Goal: Task Accomplishment & Management: Manage account settings

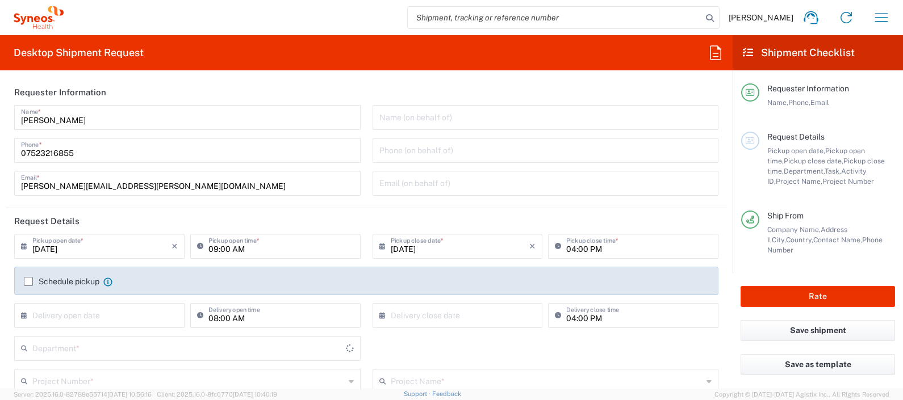
type input "England"
type input "[GEOGRAPHIC_DATA]"
type input "Syneos Health UK Limited"
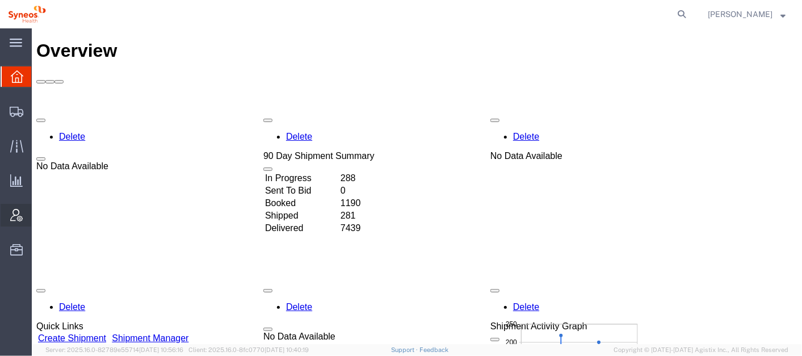
click at [39, 216] on span "Account Admin" at bounding box center [35, 215] width 8 height 23
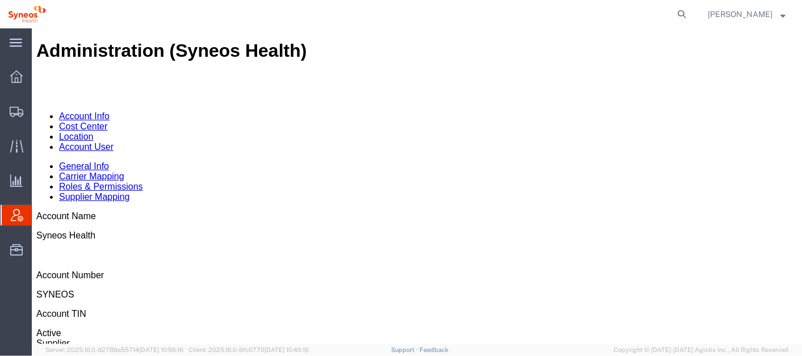
click at [113, 141] on link "Account User" at bounding box center [85, 146] width 54 height 10
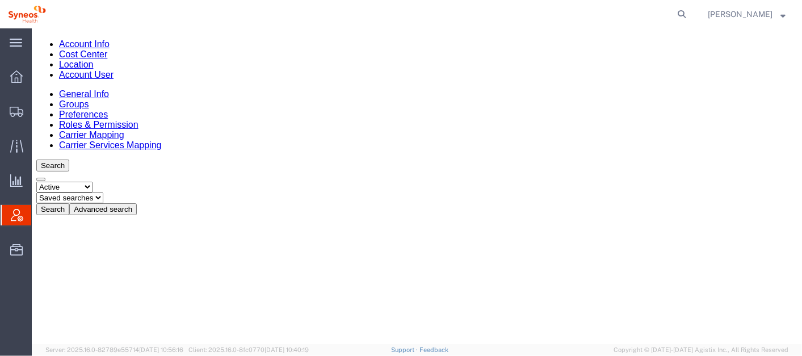
scroll to position [83, 0]
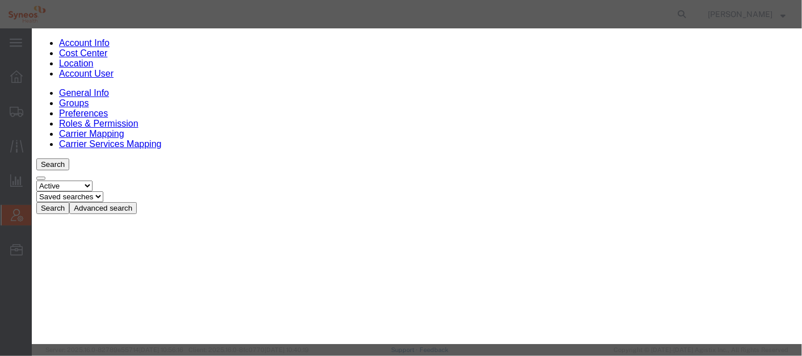
select select "COSTCENTER"
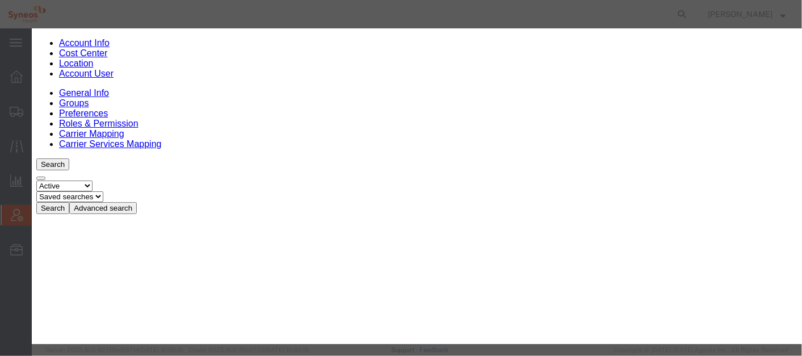
type input "mex"
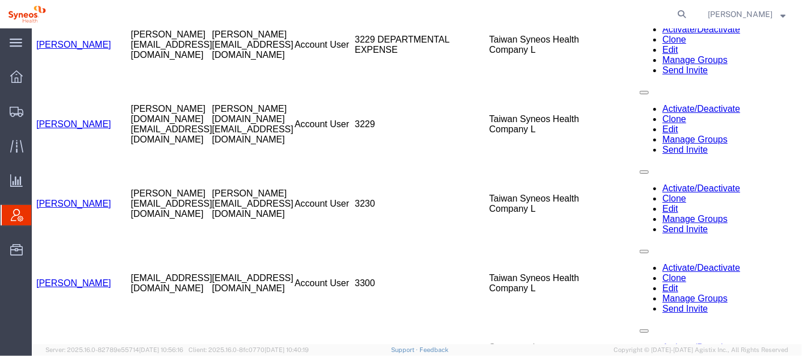
scroll to position [2458, 0]
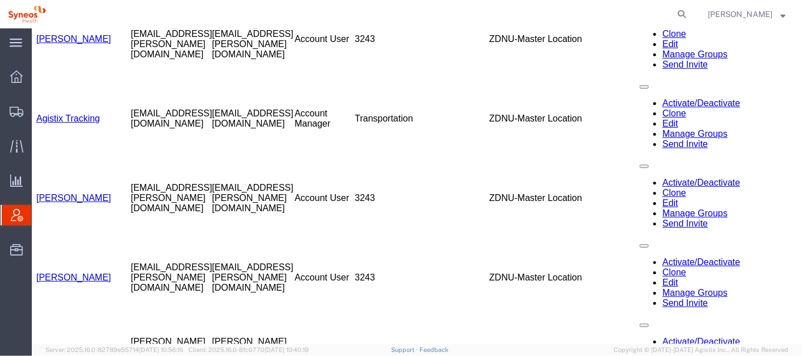
scroll to position [0, 0]
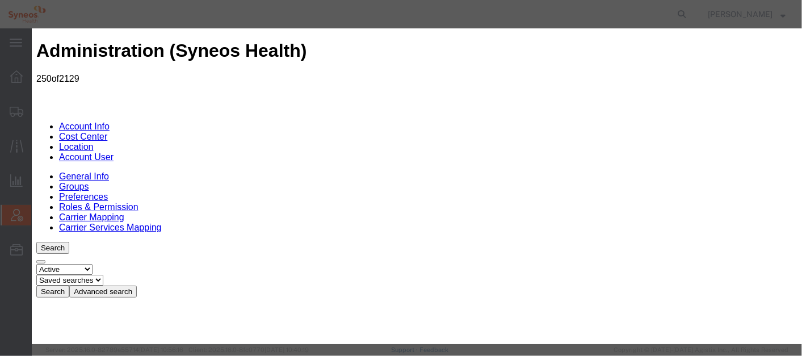
select select "DEPARTMENT"
type input "mexico"
select select "{"locationId":"48954","street1":"Via Gustavo Baz 309 edificio A1 Piso 1","stree…"
type input "Via Gustavo Baz 309 edificio A1 Piso 1"
type input "Colonia Industrial de Loma- Tlalnepantla de Baz, Centrum Park"
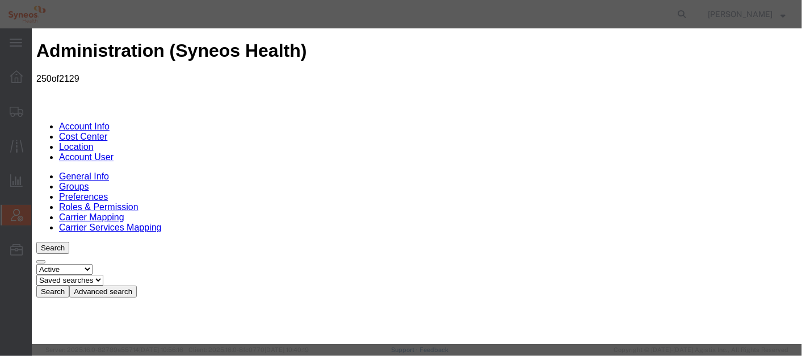
type input "Tlalnepantla"
select select
type input "54060"
select select "MX"
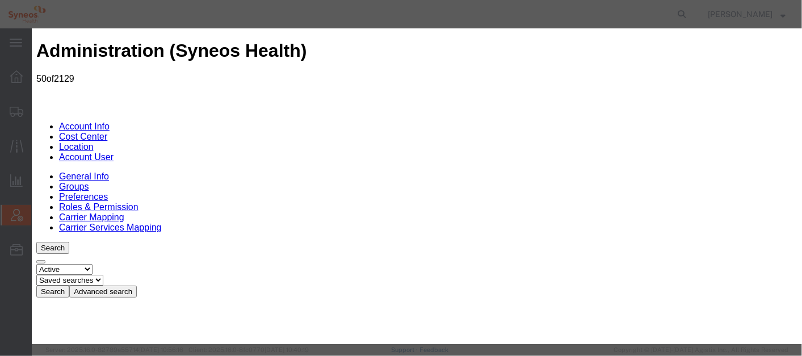
select select "DEPARTMENT"
type input "mexico"
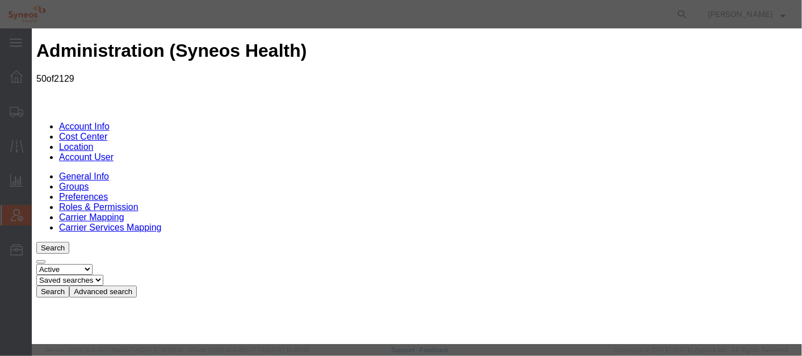
select select "{"locationId":"48954","street1":"Via Gustavo Baz 309 edificio A1 Piso 1","stree…"
type input "Via Gustavo Baz 309 edificio A1 Piso 1"
type input "Colonia Industrial de Loma- Tlalnepantla de Baz, Centrum Park"
type input "Tlalnepantla"
select select
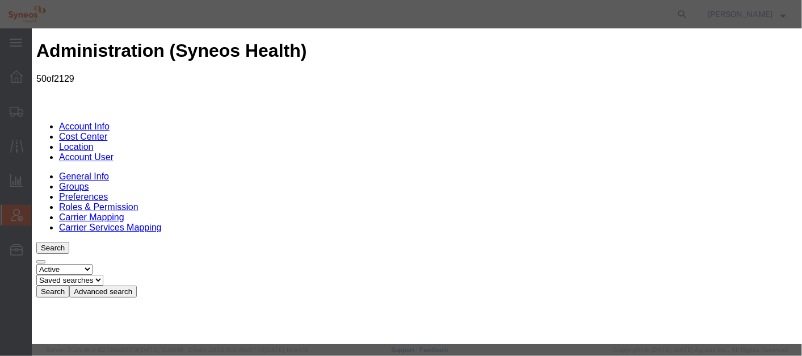
type input "54060"
select select "MX"
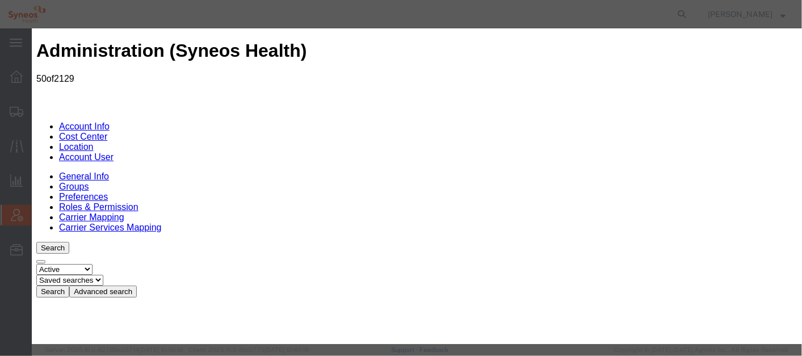
select select "DEPARTMENT"
type input "mexico"
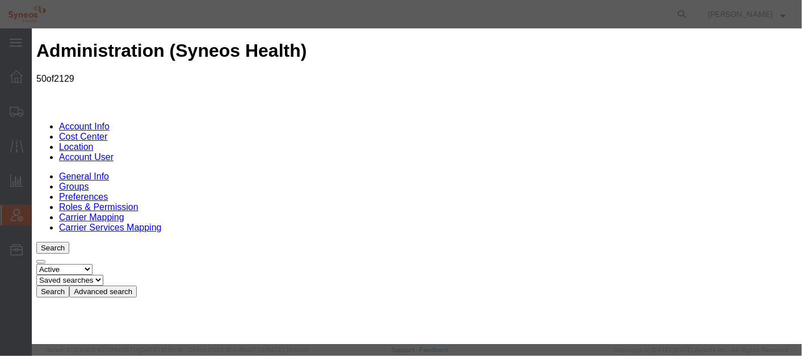
select select "{"locationId":"48954","street1":"Via Gustavo Baz 309 edificio A1 Piso 1","stree…"
type input "Via Gustavo Baz 309 edificio A1 Piso 1"
type input "Colonia Industrial de Loma- Tlalnepantla de Baz, Centrum Park"
type input "Tlalnepantla"
select select
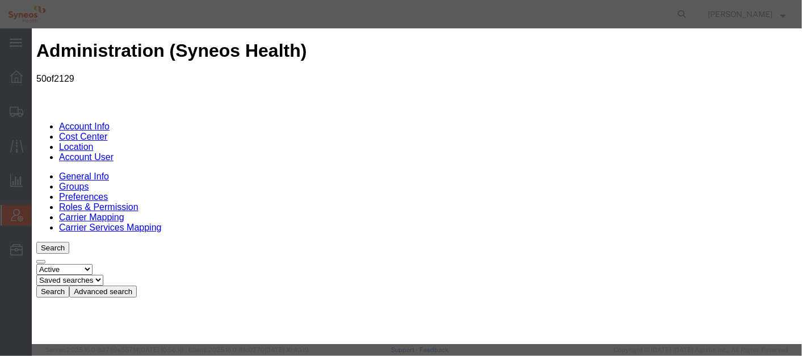
type input "54060"
select select "MX"
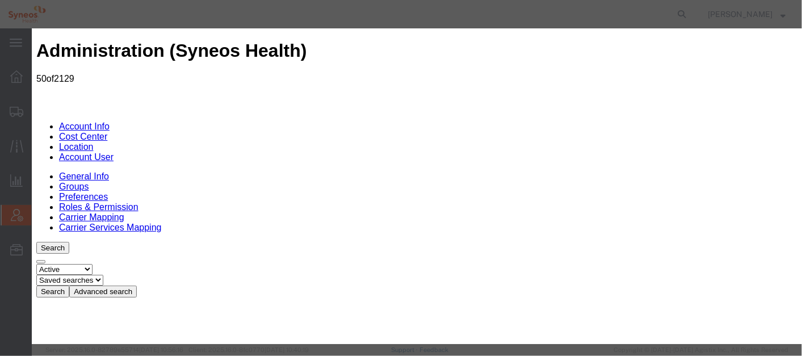
select select "DEPARTMENT"
type input "mexico"
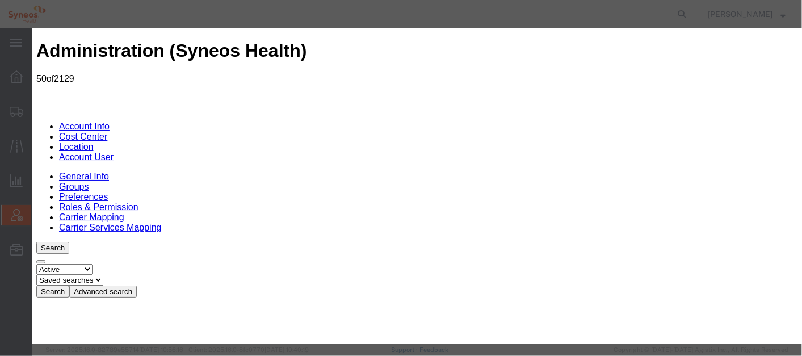
select select "{"locationId":"48954","street1":"Via Gustavo Baz 309 edificio A1 Piso 1","stree…"
type input "Via Gustavo Baz 309 edificio A1 Piso 1"
type input "Colonia Industrial de Loma- Tlalnepantla de Baz, Centrum Park"
type input "Tlalnepantla"
select select
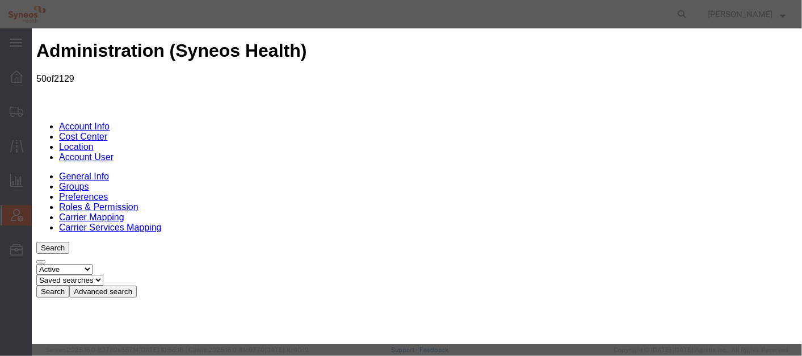
type input "54060"
select select "MX"
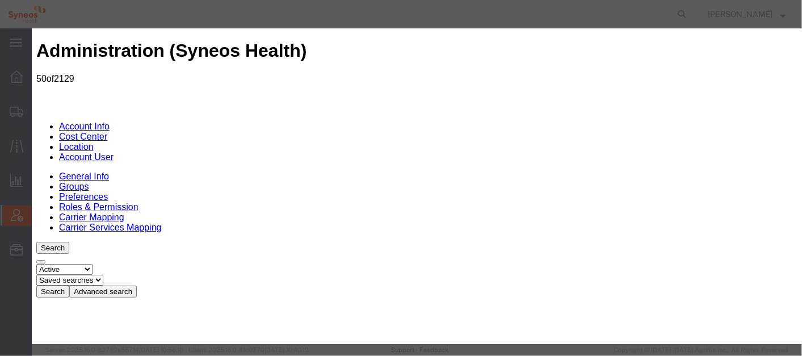
select select "DEPARTMENT"
type input "mexico"
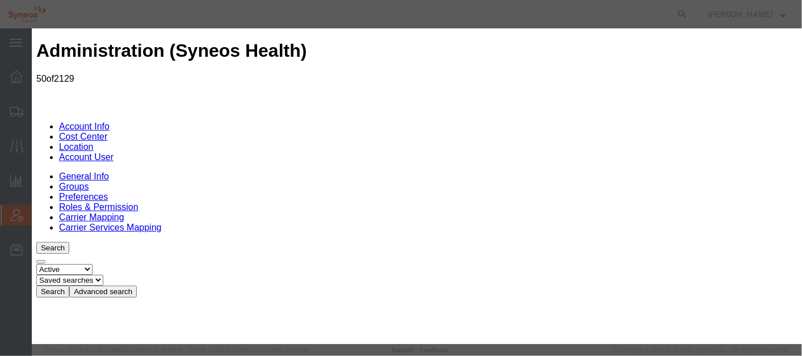
select select "{"locationId":"48954","street1":"Via Gustavo Baz 309 edificio A1 Piso 1","stree…"
type input "Via Gustavo Baz 309 edificio A1 Piso 1"
type input "Colonia Industrial de Loma- Tlalnepantla de Baz, Centrum Park"
type input "Tlalnepantla"
select select
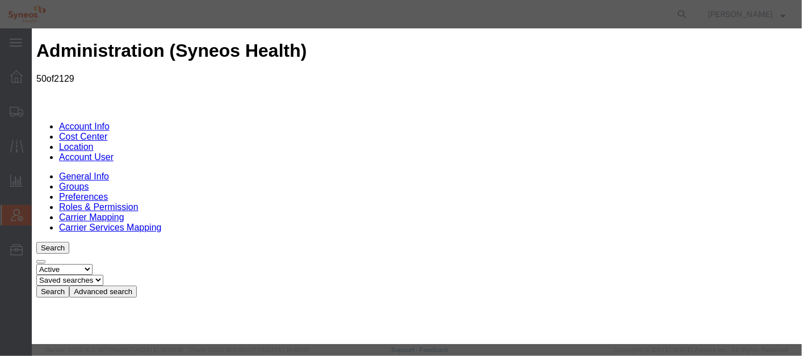
type input "54060"
select select "MX"
